Goal: Task Accomplishment & Management: Manage account settings

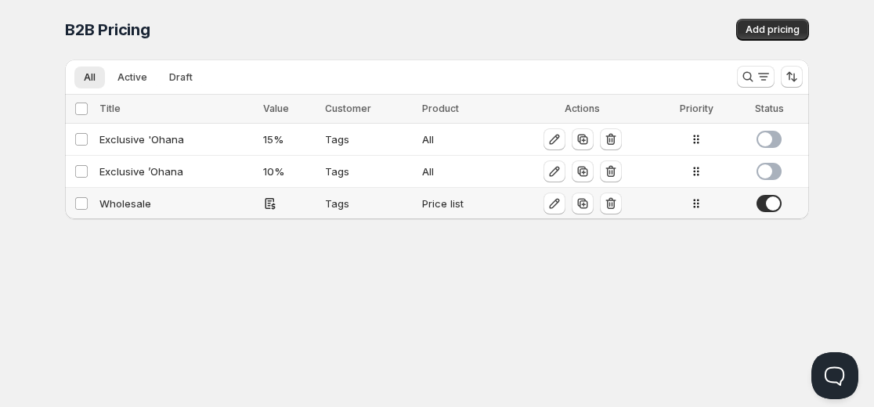
click at [158, 202] on div "Wholesale" at bounding box center [176, 204] width 154 height 16
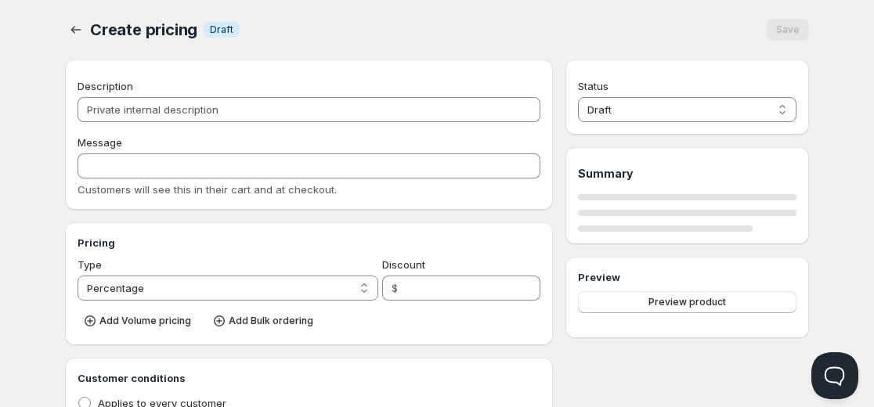
type input "Wholesale"
type input "WHOLESALE"
radio input "true"
checkbox input "true"
select select "1"
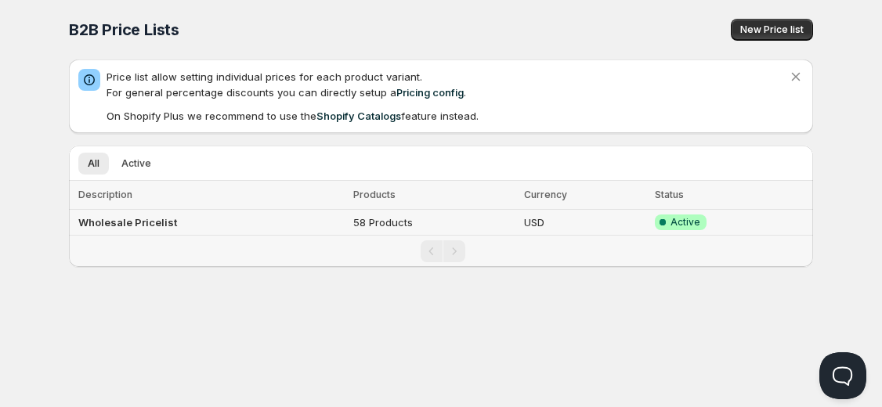
click at [142, 222] on b "Wholesale Pricelist" at bounding box center [127, 222] width 99 height 13
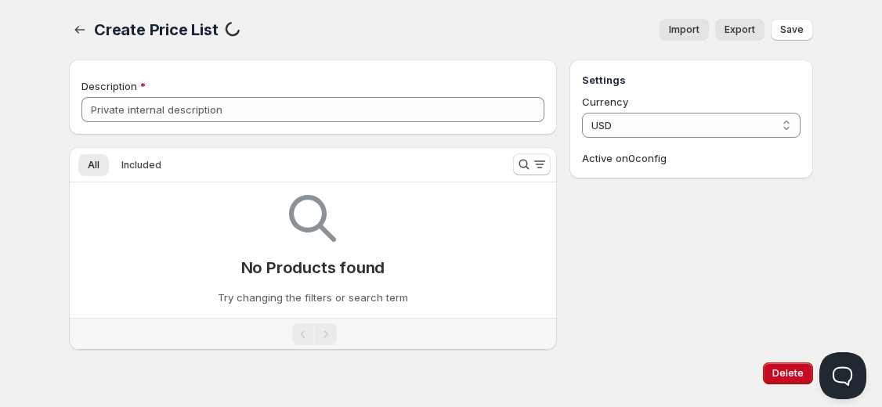
type input "Wholesale Pricelist"
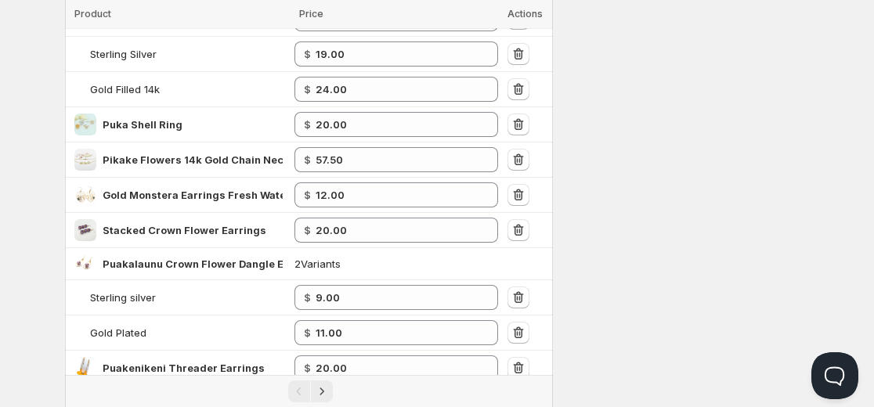
scroll to position [718, 0]
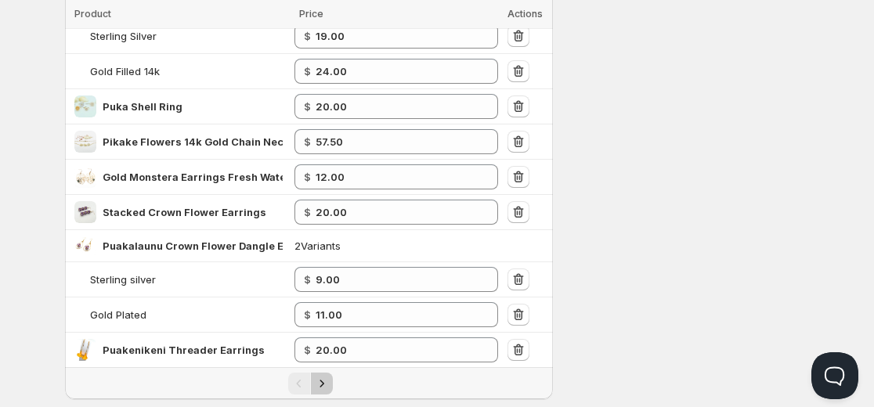
click at [320, 383] on icon "Next" at bounding box center [322, 384] width 16 height 16
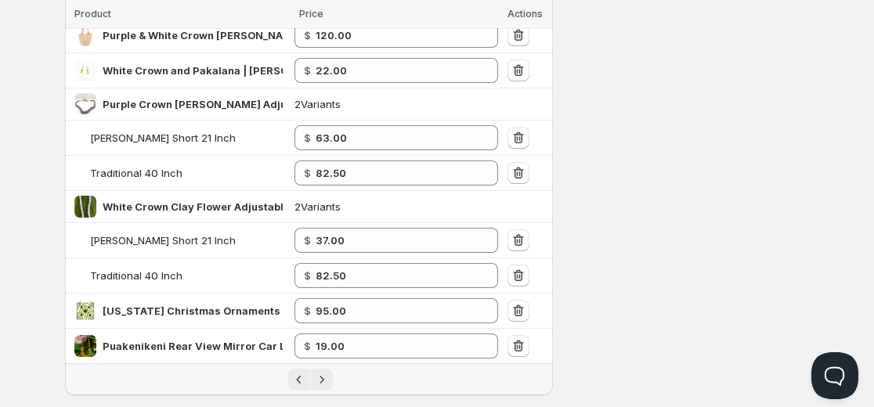
scroll to position [875, 0]
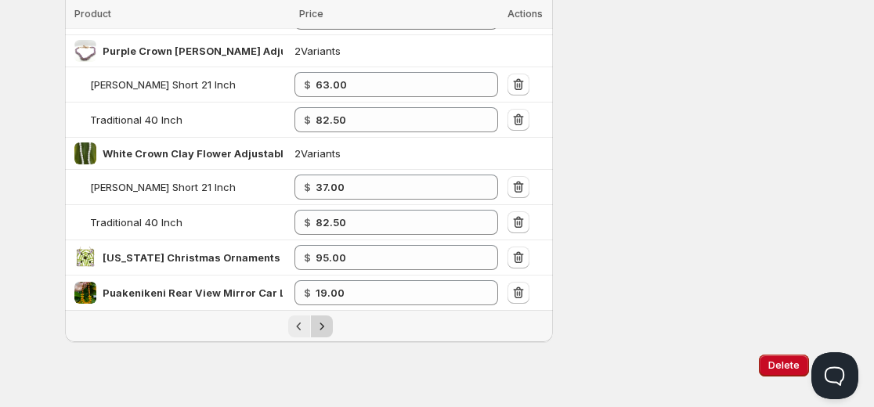
click at [320, 327] on icon "Next" at bounding box center [322, 327] width 16 height 16
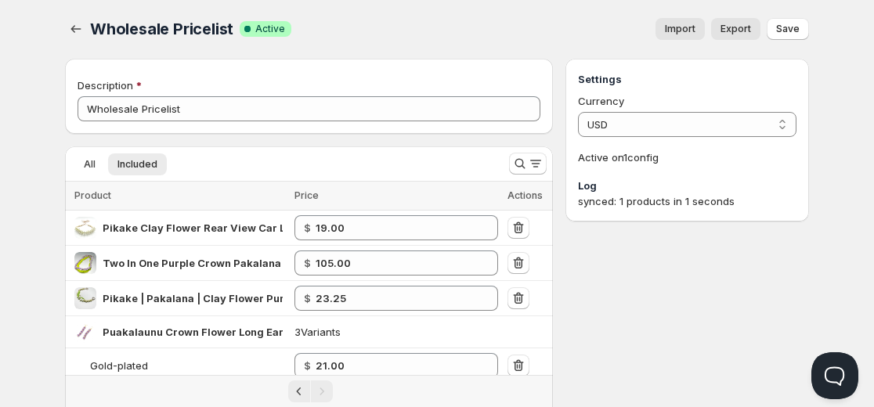
scroll to position [0, 0]
click at [521, 165] on icon "Search and filter results" at bounding box center [520, 165] width 16 height 16
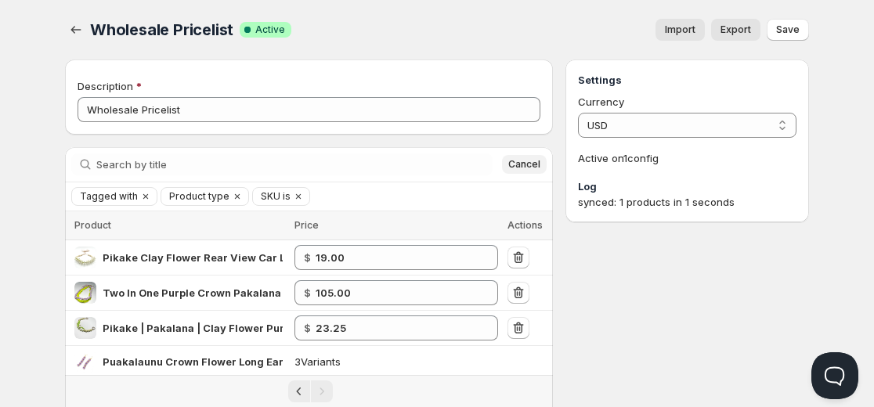
click at [521, 167] on span "Cancel" at bounding box center [524, 164] width 32 height 13
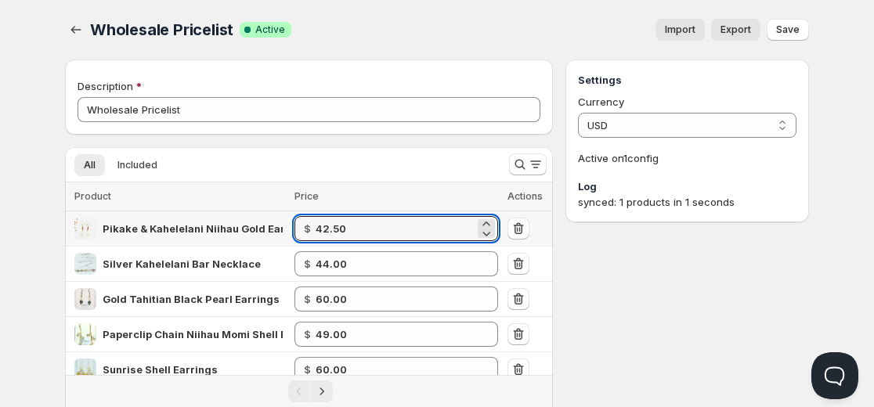
drag, startPoint x: 396, startPoint y: 227, endPoint x: 225, endPoint y: 221, distance: 171.6
click at [225, 221] on tr "Pikake & Kahelelani Niihau Gold Earrings $ 42.50" at bounding box center [309, 228] width 488 height 35
type input "68.00"
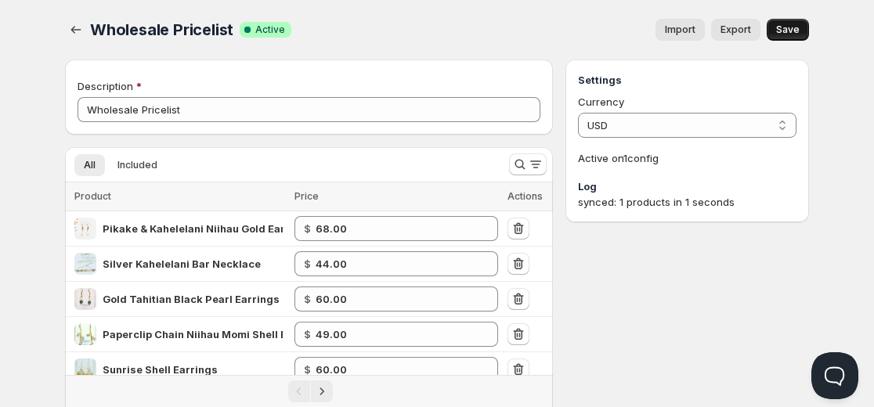
click at [796, 33] on span "Save" at bounding box center [787, 29] width 23 height 13
click at [140, 168] on span "Included" at bounding box center [137, 165] width 40 height 13
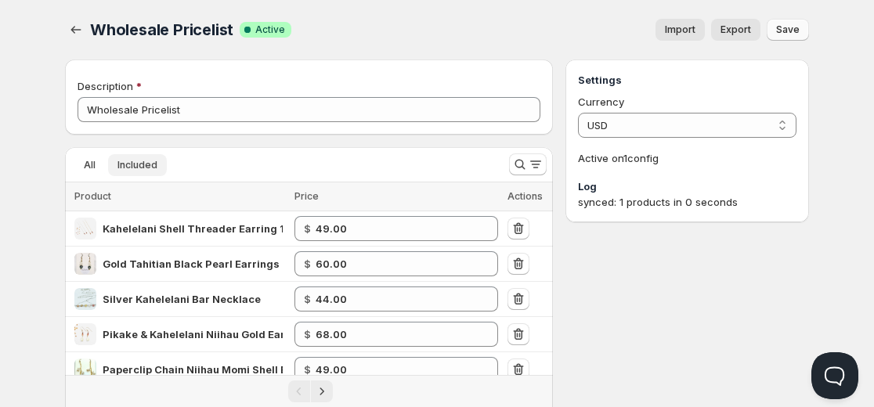
click at [141, 164] on span "Included" at bounding box center [137, 165] width 40 height 13
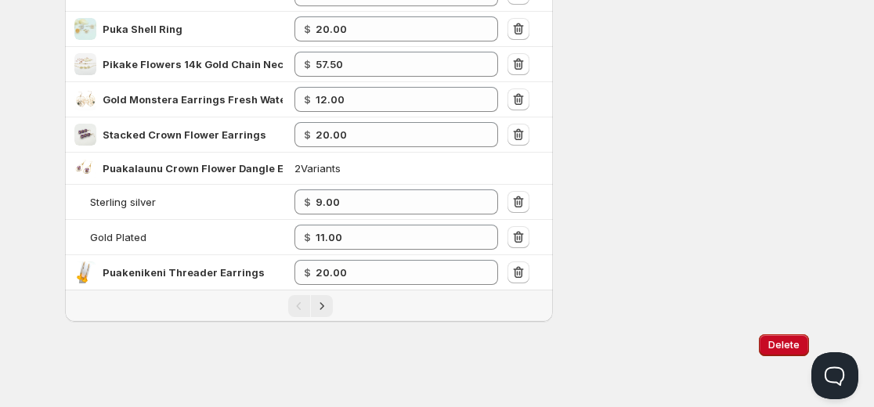
scroll to position [797, 0]
click at [321, 303] on icon "Next" at bounding box center [322, 305] width 4 height 7
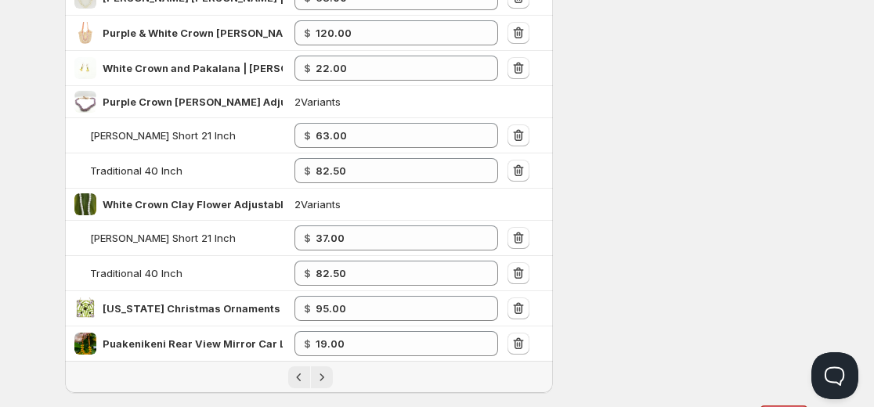
scroll to position [862, 0]
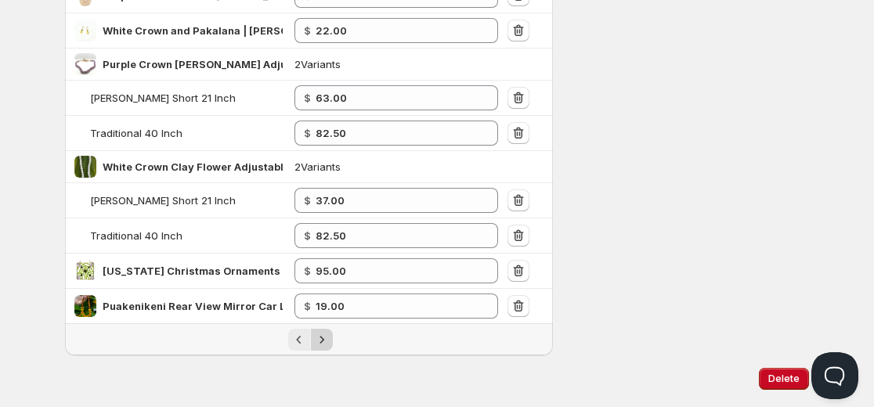
click at [329, 347] on icon "Next" at bounding box center [322, 340] width 16 height 16
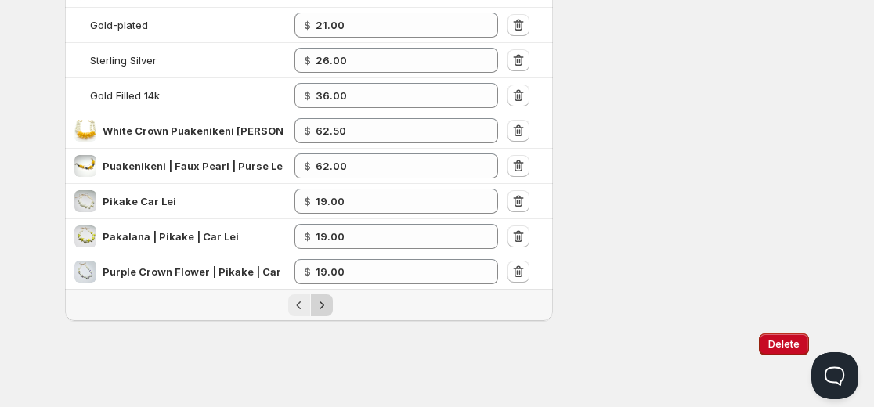
scroll to position [341, 0]
